Goal: Navigation & Orientation: Find specific page/section

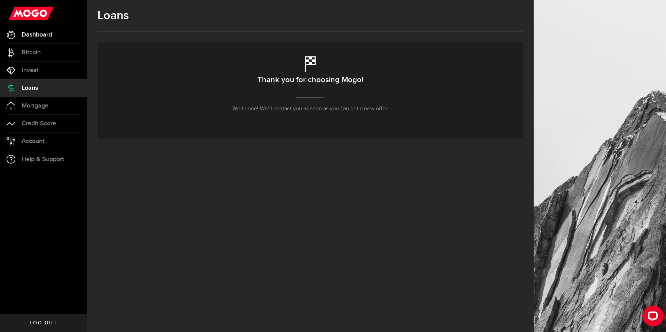
click at [38, 40] on link "Dashboard" at bounding box center [43, 34] width 87 height 17
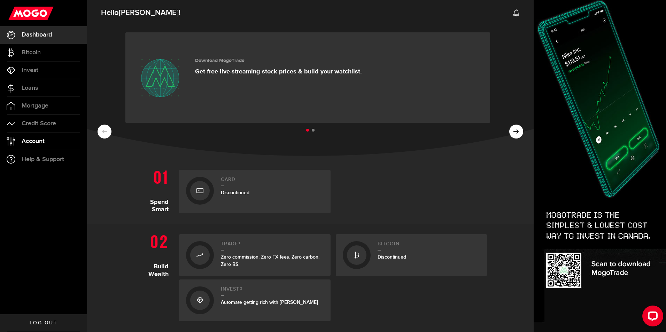
click at [42, 144] on span "Account" at bounding box center [33, 141] width 23 height 6
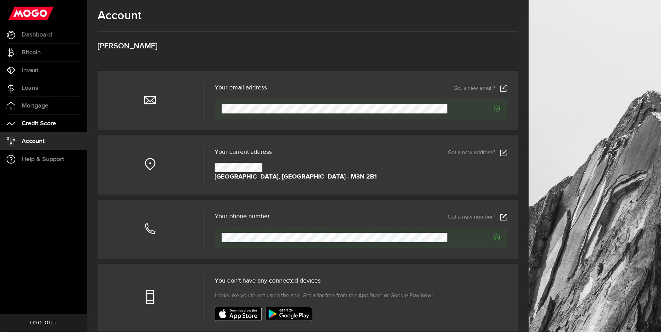
click at [46, 126] on span "Credit Score" at bounding box center [39, 124] width 35 height 6
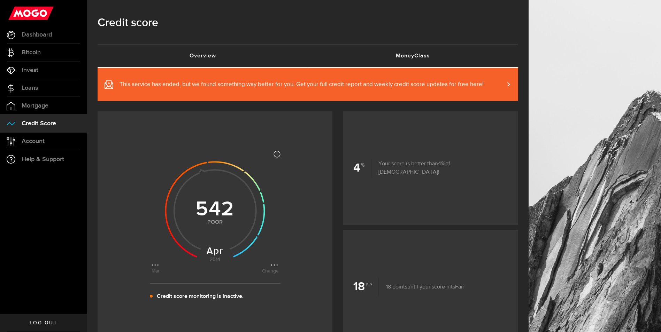
click at [411, 57] on link "MoneyClass (requires attention)" at bounding box center [413, 56] width 210 height 22
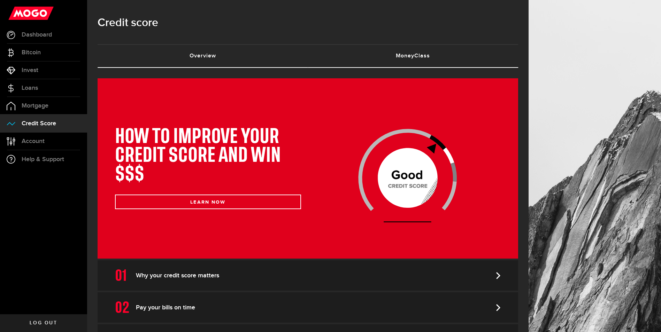
click at [220, 58] on link "Overview (requires attention)" at bounding box center [203, 56] width 210 height 22
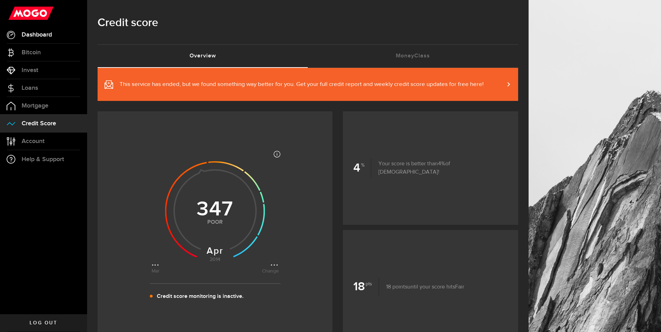
click at [53, 35] on link "Dashboard" at bounding box center [43, 34] width 87 height 17
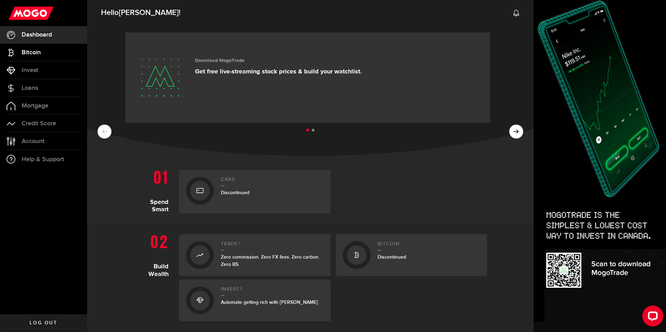
click at [39, 55] on span "Bitcoin" at bounding box center [31, 52] width 19 height 6
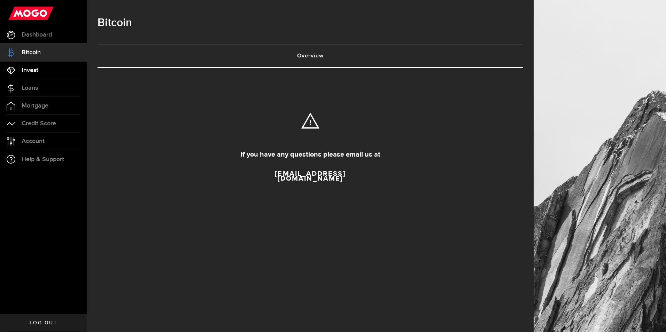
click at [41, 67] on link "Invest" at bounding box center [43, 70] width 87 height 17
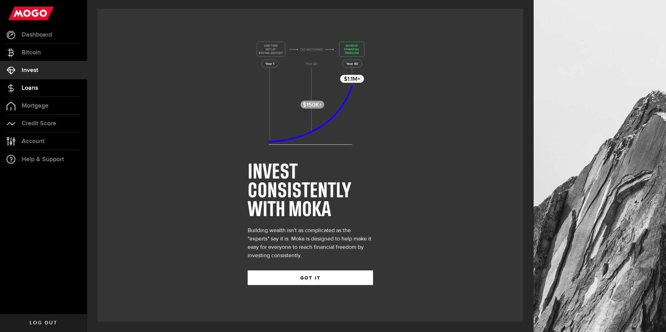
click at [38, 95] on link "Loans" at bounding box center [43, 87] width 87 height 17
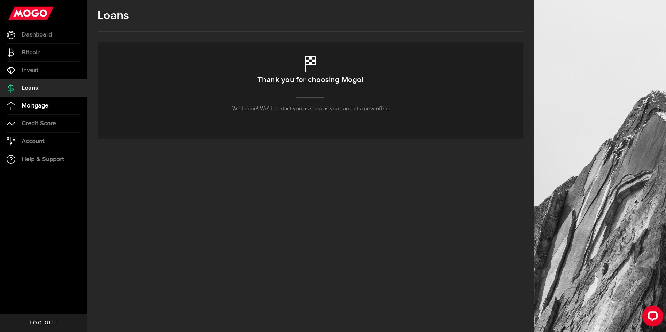
click at [45, 105] on span "Mortgage" at bounding box center [35, 106] width 27 height 6
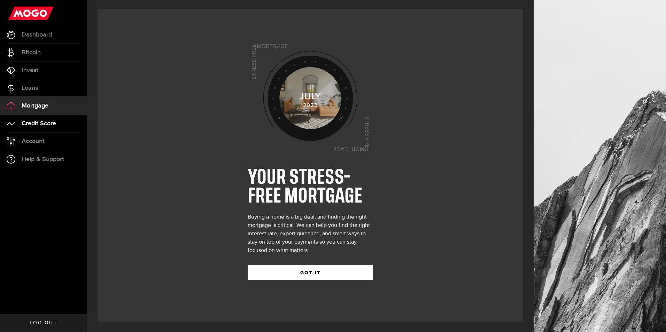
click at [48, 122] on span "Credit Score" at bounding box center [39, 124] width 35 height 6
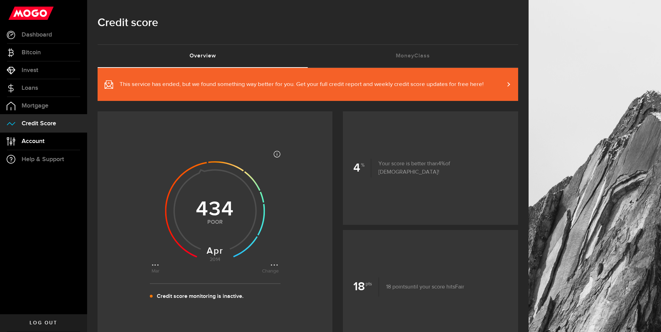
click at [43, 136] on link "Account Compte" at bounding box center [43, 141] width 87 height 17
